Goal: Task Accomplishment & Management: Manage account settings

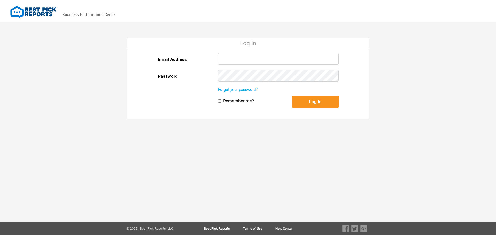
type input "[EMAIL_ADDRESS][DOMAIN_NAME]"
click at [300, 100] on button "Log In" at bounding box center [315, 102] width 46 height 12
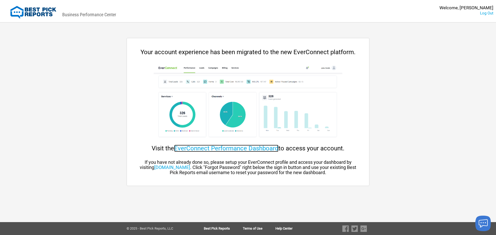
drag, startPoint x: 249, startPoint y: 141, endPoint x: 244, endPoint y: 149, distance: 9.4
click at [244, 149] on link "EverConnect Performance Dashboard" at bounding box center [226, 148] width 104 height 7
